Goal: Navigation & Orientation: Find specific page/section

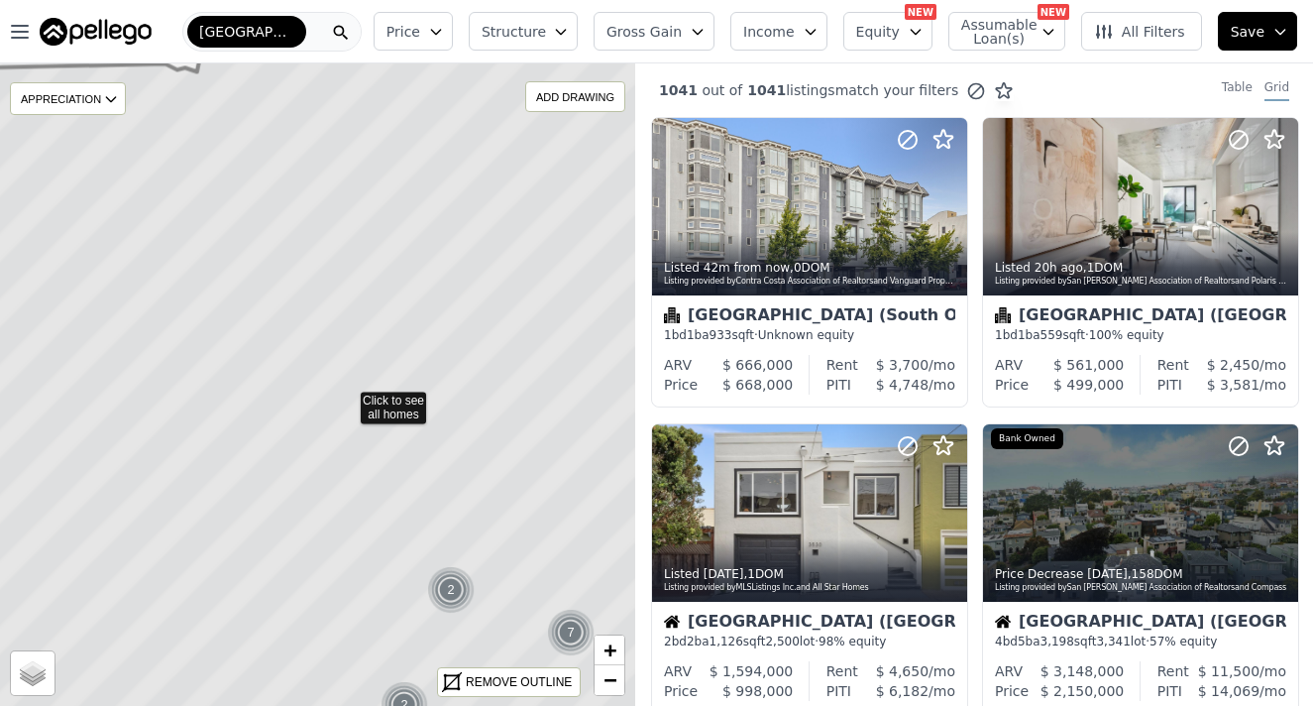
click at [170, 20] on div "Open main menu San Francisco Price Structure Gross Gain Income Equity NEW Assum…" at bounding box center [656, 353] width 1313 height 706
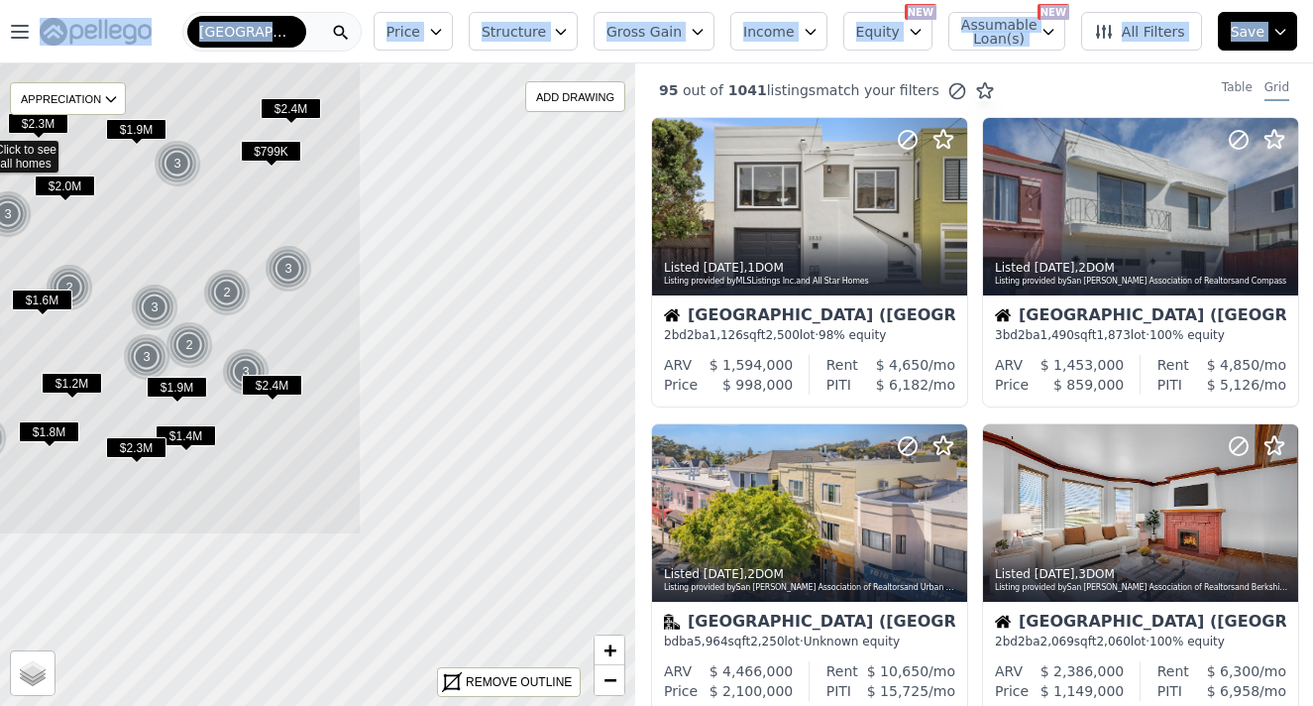
drag, startPoint x: 564, startPoint y: 362, endPoint x: 225, endPoint y: 125, distance: 413.4
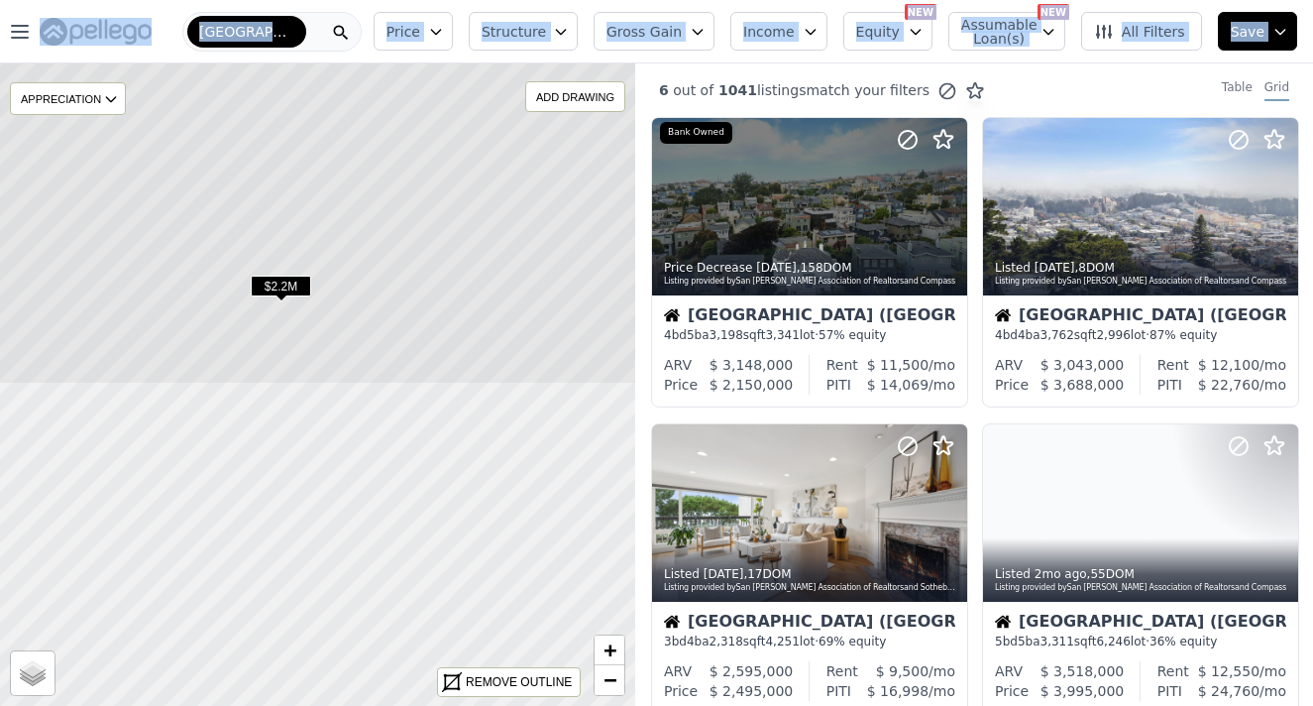
drag, startPoint x: 300, startPoint y: 560, endPoint x: 333, endPoint y: 178, distance: 382.9
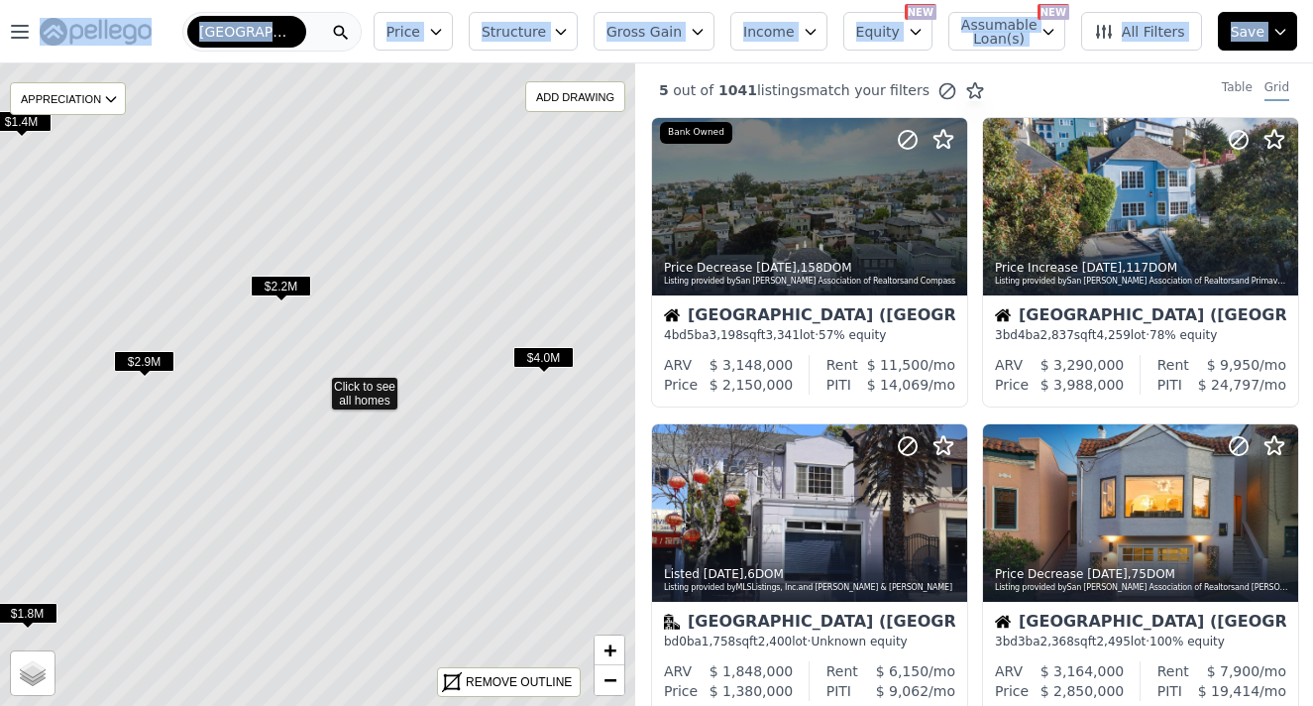
click at [292, 282] on span "$2.2M" at bounding box center [281, 285] width 60 height 21
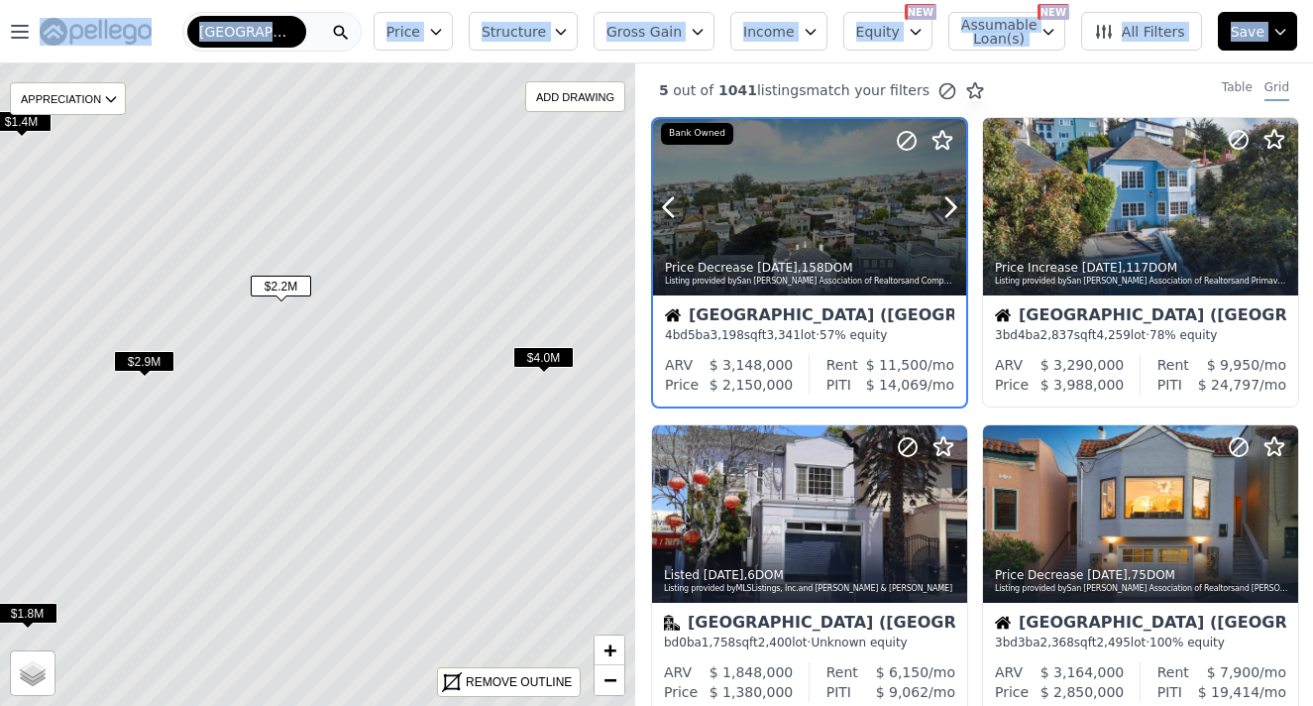
click at [756, 200] on div at bounding box center [809, 207] width 313 height 176
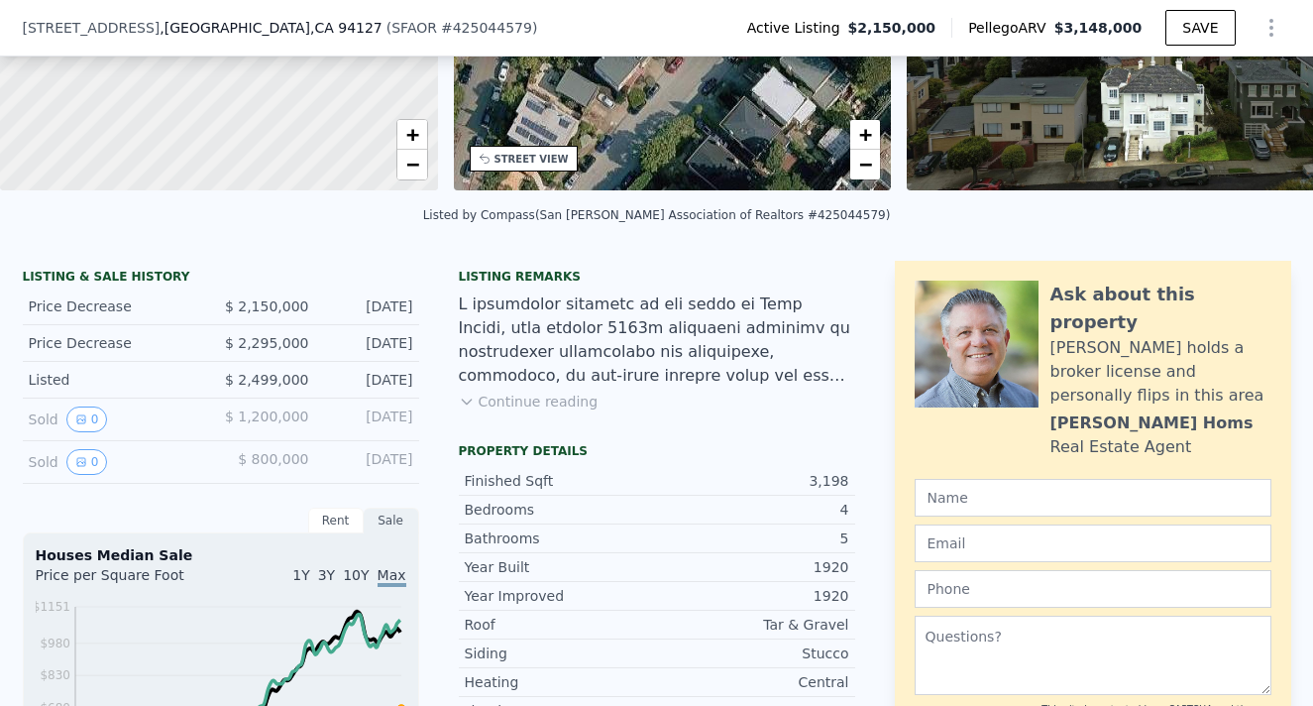
scroll to position [305, 0]
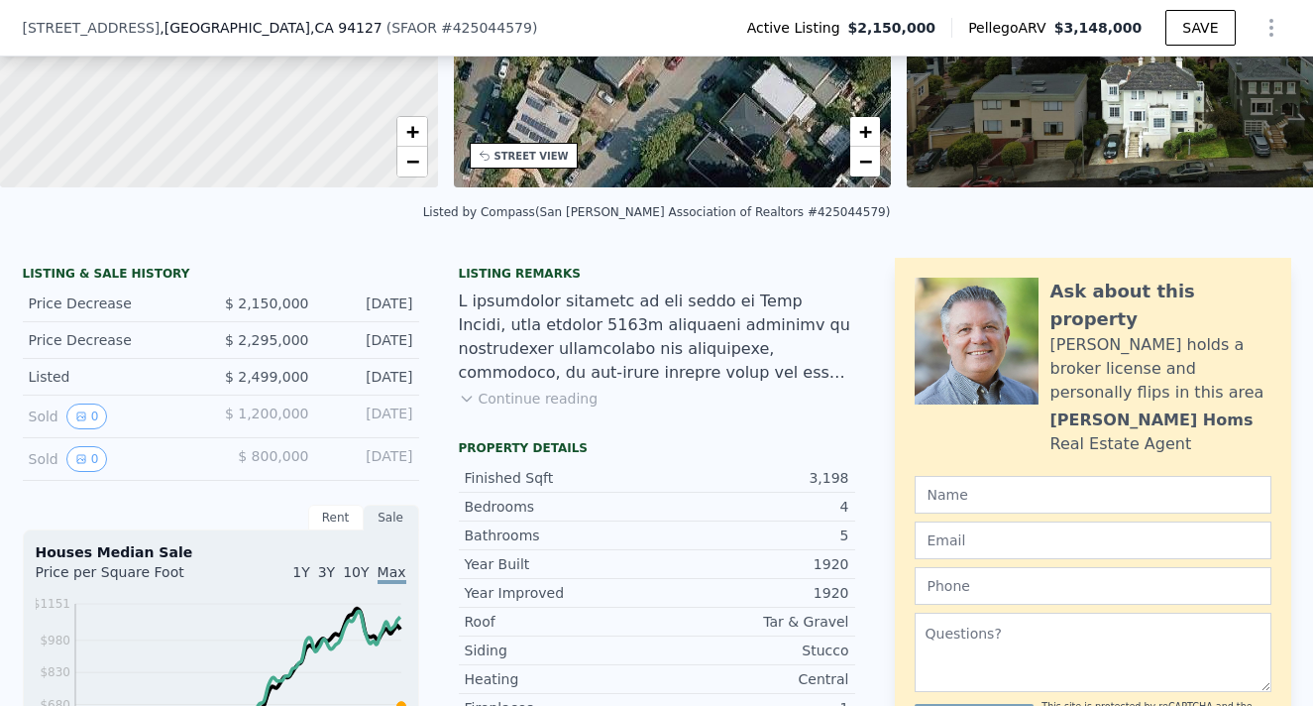
click at [508, 401] on button "Continue reading" at bounding box center [529, 398] width 140 height 20
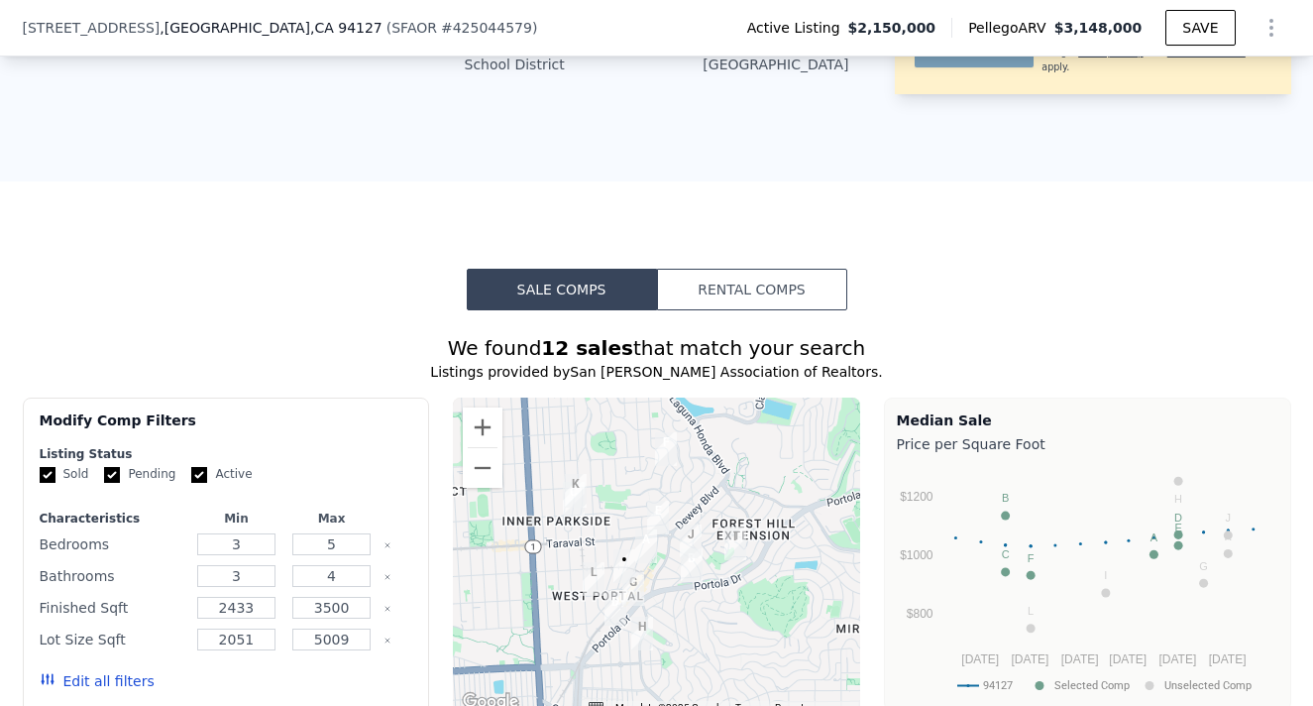
scroll to position [1740, 0]
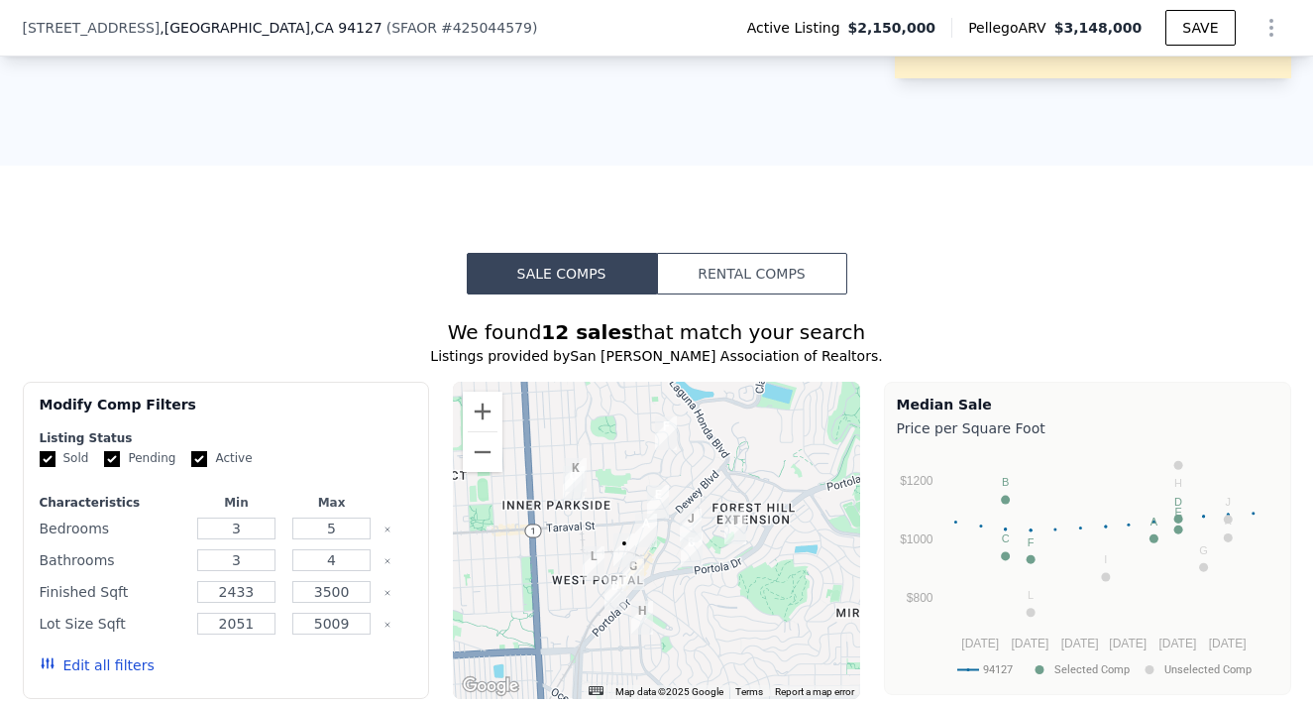
click at [622, 556] on img "1414 Portola Dr" at bounding box center [633, 573] width 22 height 34
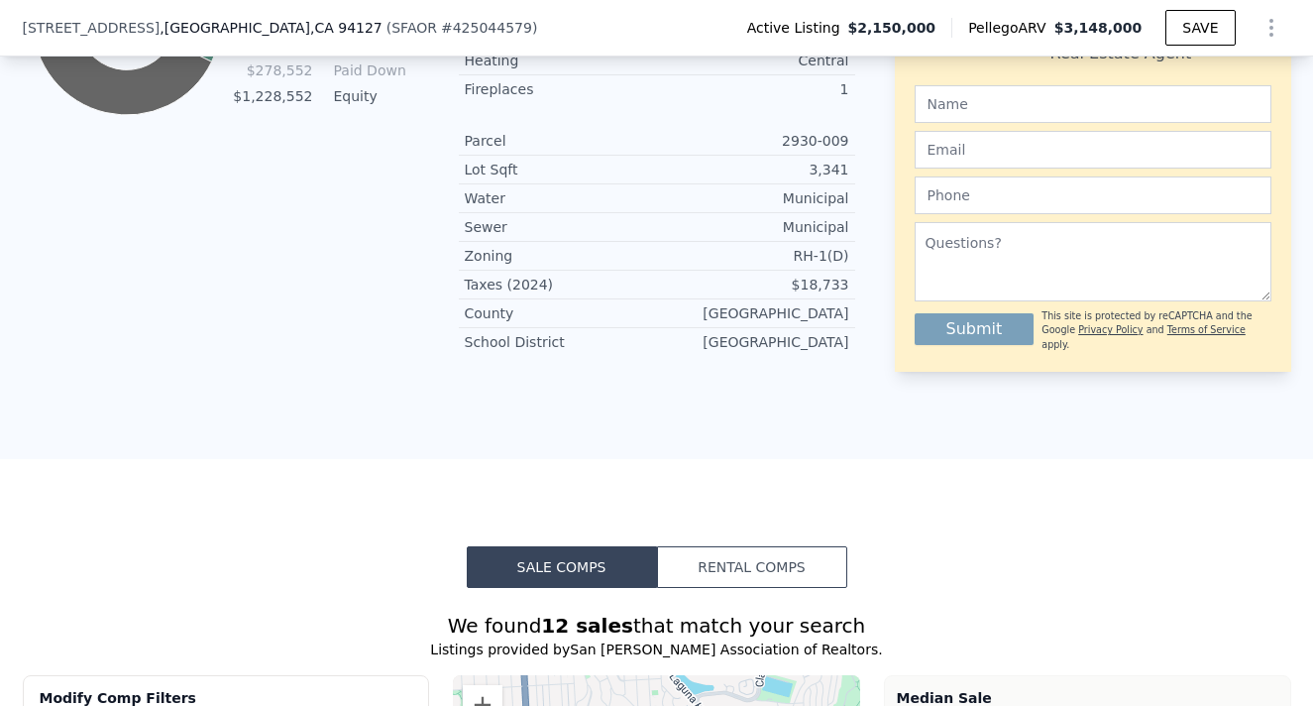
scroll to position [1896, 0]
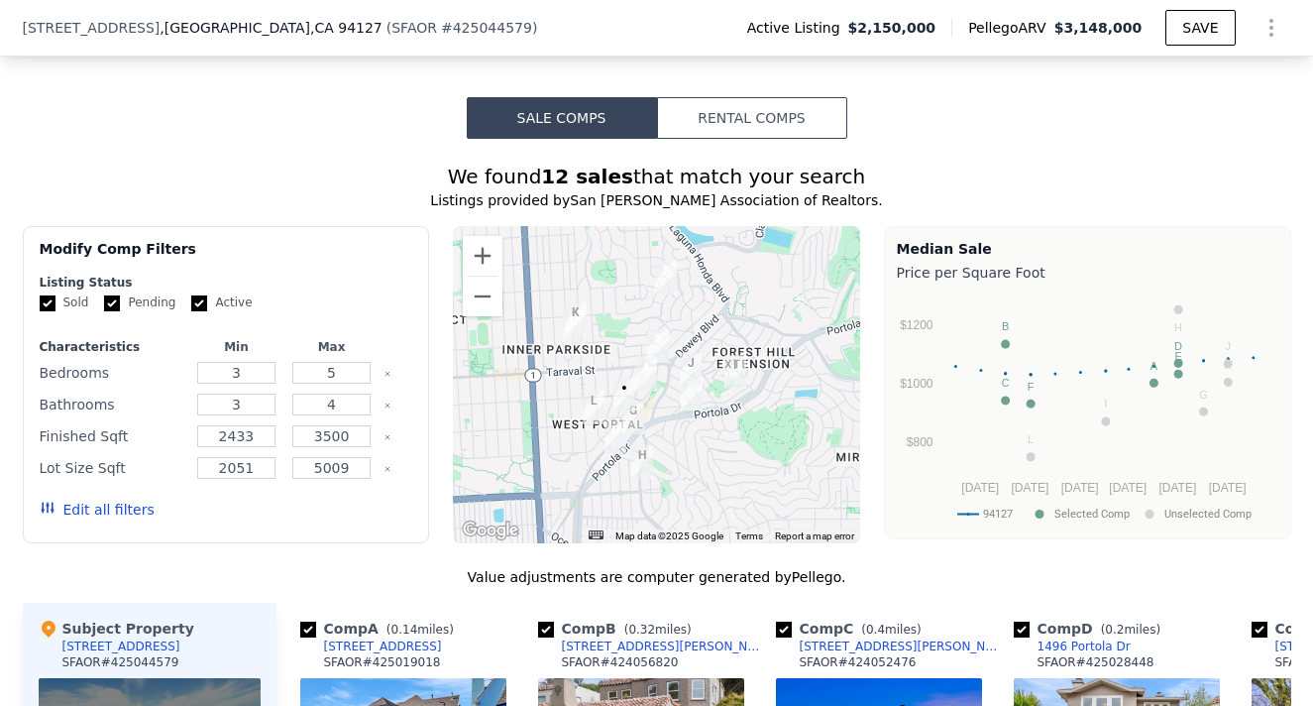
click at [626, 400] on img "1414 Portola Dr" at bounding box center [633, 417] width 22 height 34
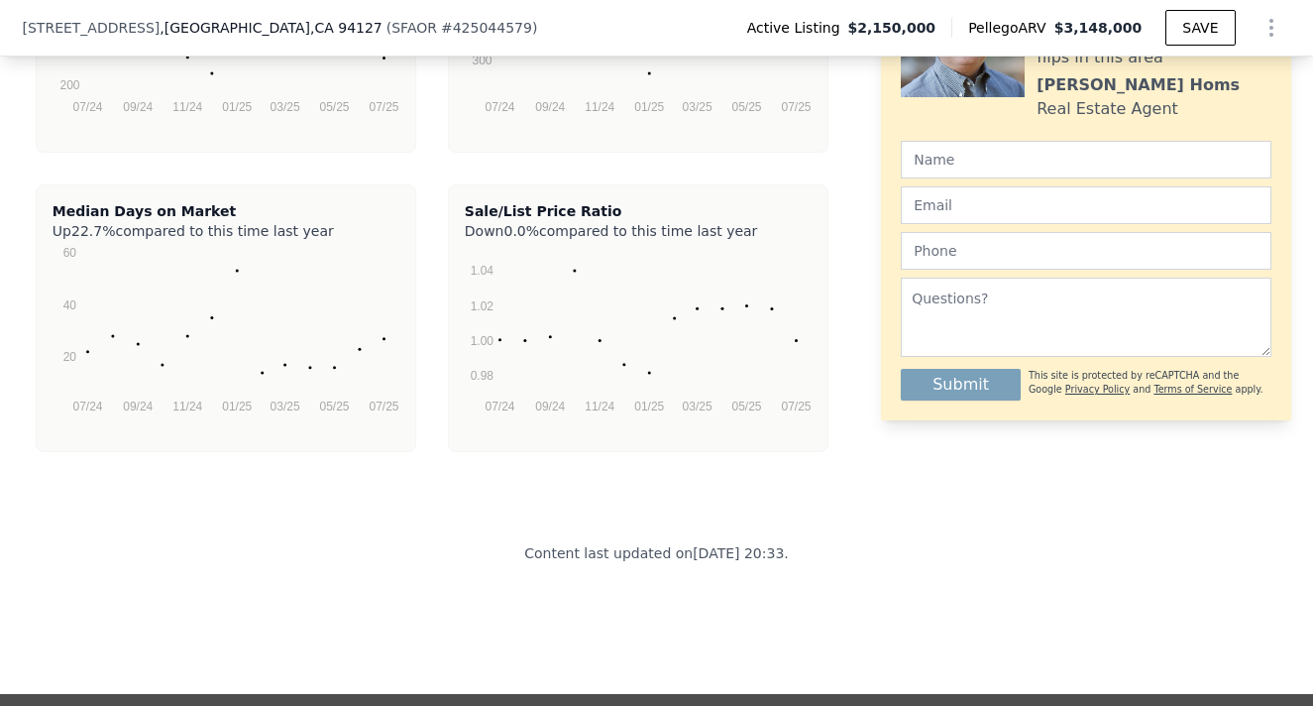
scroll to position [4630, 0]
